Goal: Navigation & Orientation: Find specific page/section

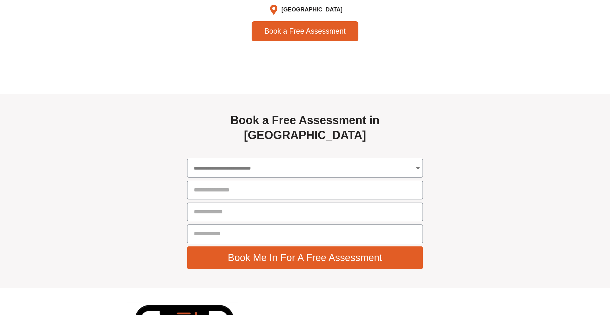
scroll to position [1704, 0]
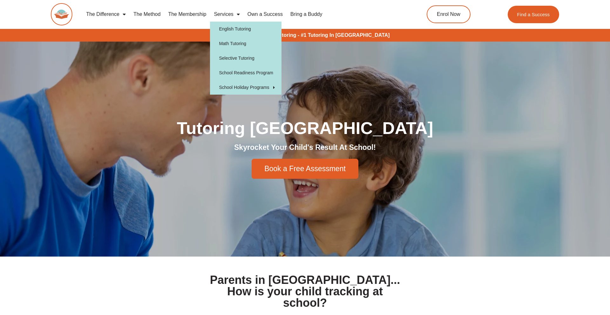
click at [231, 15] on link "Services" at bounding box center [226, 14] width 33 height 15
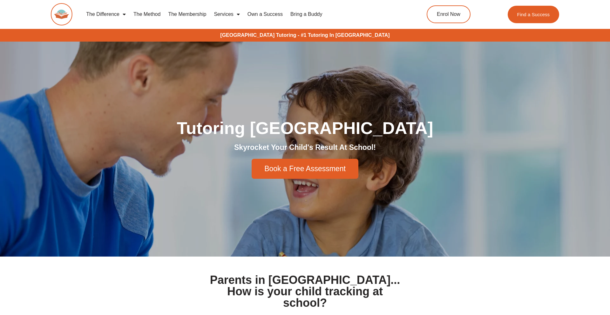
click at [225, 14] on link "Services" at bounding box center [226, 14] width 33 height 15
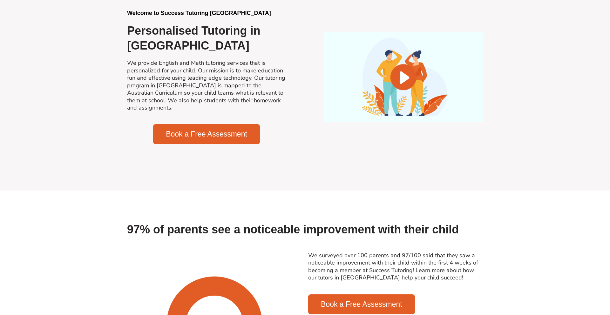
scroll to position [495, 0]
